Goal: Transaction & Acquisition: Purchase product/service

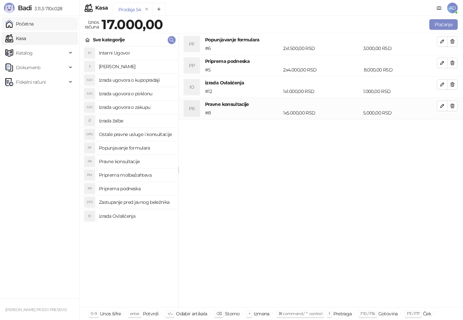
click at [34, 23] on link "Početna" at bounding box center [19, 23] width 28 height 13
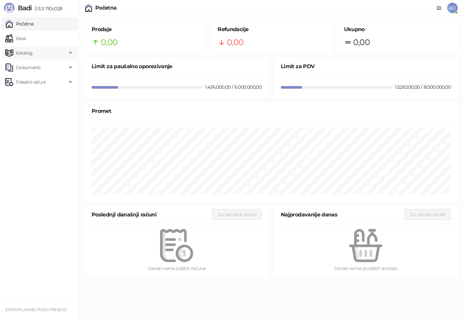
click at [69, 53] on icon at bounding box center [70, 53] width 3 height 0
click at [31, 97] on link "Artikli" at bounding box center [19, 96] width 23 height 13
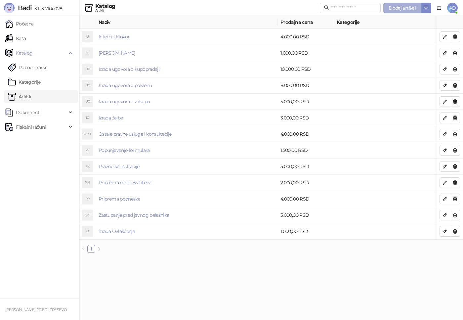
click at [398, 11] on button "Dodaj artikal" at bounding box center [402, 8] width 38 height 11
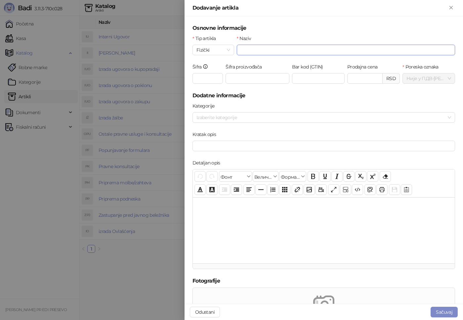
click at [251, 49] on input "Naziv" at bounding box center [346, 50] width 218 height 11
type input "**********"
click at [350, 80] on input "Prodajna cena" at bounding box center [365, 78] width 35 height 10
type input "*"
click at [226, 115] on div at bounding box center [320, 117] width 253 height 9
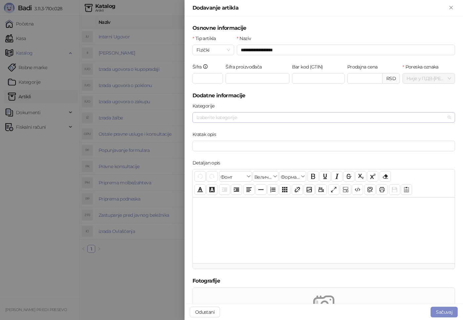
type input "********"
click at [226, 115] on div at bounding box center [320, 117] width 253 height 9
click at [295, 95] on h5 "Dodatne informacije" at bounding box center [324, 96] width 263 height 8
click at [446, 314] on button "Sačuvaj" at bounding box center [444, 312] width 27 height 11
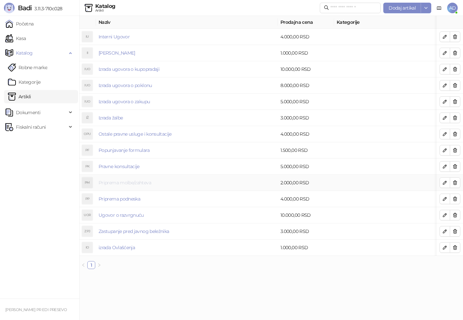
click at [122, 183] on link "Priprema molbe/zahteva" at bounding box center [125, 183] width 53 height 6
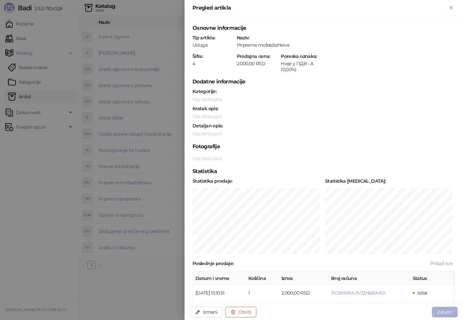
click at [454, 312] on button "Zatvori" at bounding box center [445, 312] width 26 height 11
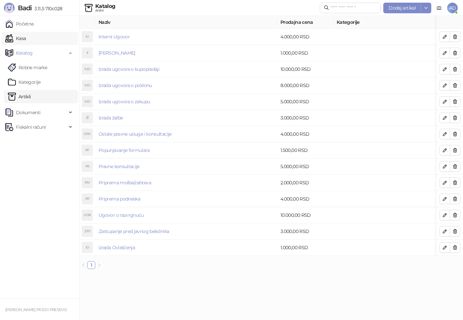
click at [26, 41] on link "Kasa" at bounding box center [15, 38] width 21 height 13
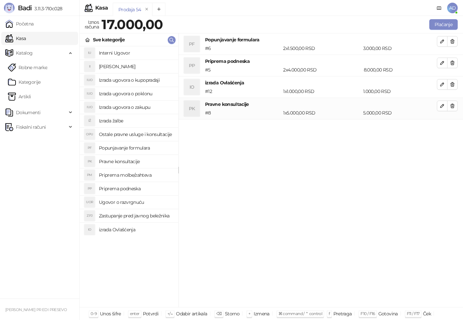
click at [145, 135] on h4 "Ostale pravne usluge i konsultacije" at bounding box center [136, 134] width 74 height 11
click at [123, 161] on h4 "Pravne konsultacije" at bounding box center [136, 161] width 74 height 11
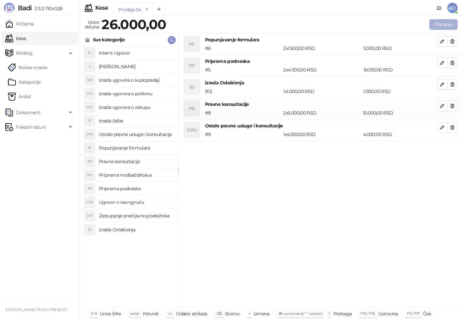
click at [442, 27] on button "Plaćanje" at bounding box center [443, 24] width 28 height 11
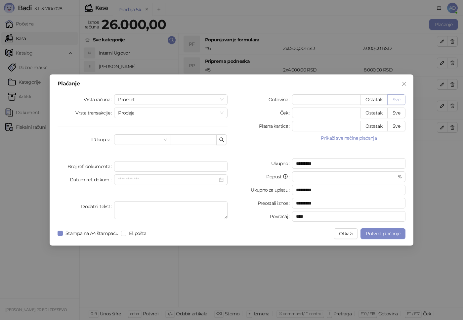
click at [397, 99] on button "Sve" at bounding box center [396, 99] width 18 height 11
type input "*****"
type input "****"
click at [387, 239] on div "Plaćanje Vrsta računa Promet Vrsta transakcije Prodaja ID kupca Broj ref. dokum…" at bounding box center [232, 159] width 364 height 171
click at [398, 234] on span "Potvrdi plaćanje" at bounding box center [383, 234] width 34 height 6
